Goal: Task Accomplishment & Management: Complete application form

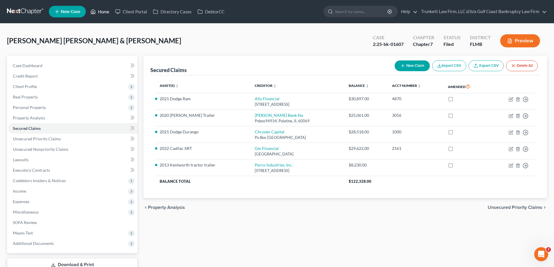
click at [95, 13] on icon at bounding box center [92, 11] width 5 height 7
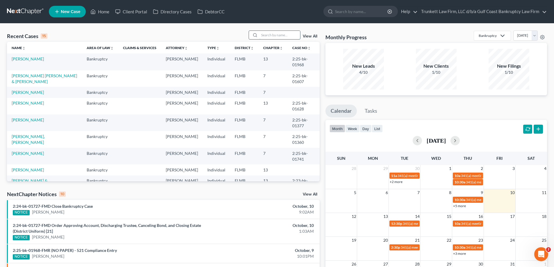
click at [263, 37] on input "search" at bounding box center [279, 35] width 41 height 8
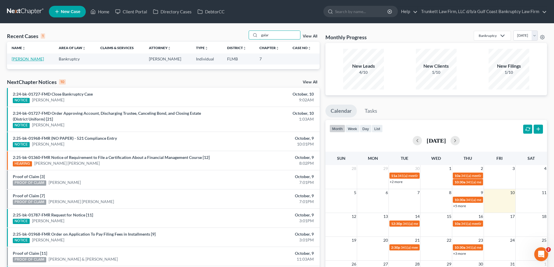
type input "galar"
click at [26, 59] on link "[PERSON_NAME]" at bounding box center [28, 58] width 32 height 5
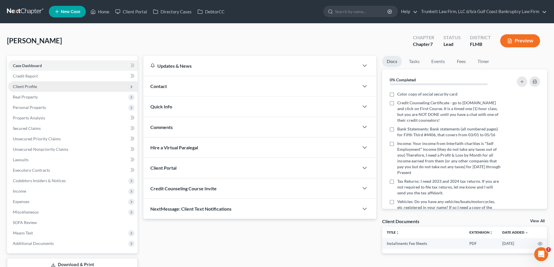
click at [33, 86] on span "Client Profile" at bounding box center [25, 86] width 24 height 5
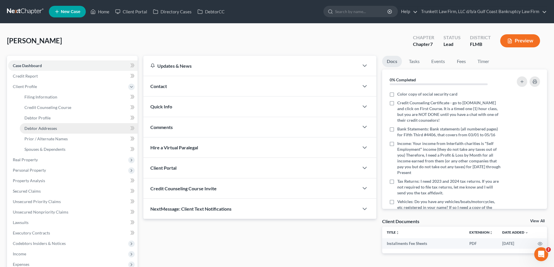
click at [47, 130] on span "Debtor Addresses" at bounding box center [40, 128] width 33 height 5
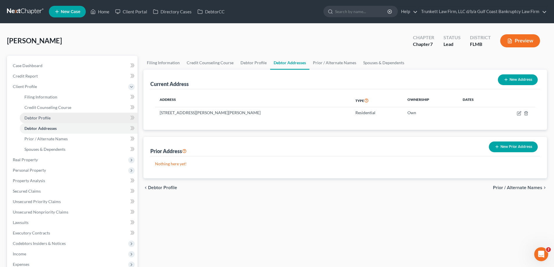
click at [46, 118] on span "Debtor Profile" at bounding box center [37, 117] width 26 height 5
select select "0"
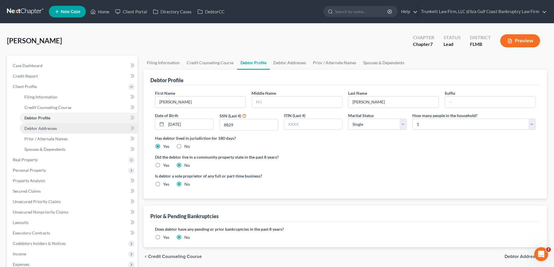
click at [42, 127] on span "Debtor Addresses" at bounding box center [40, 128] width 33 height 5
